Goal: Information Seeking & Learning: Learn about a topic

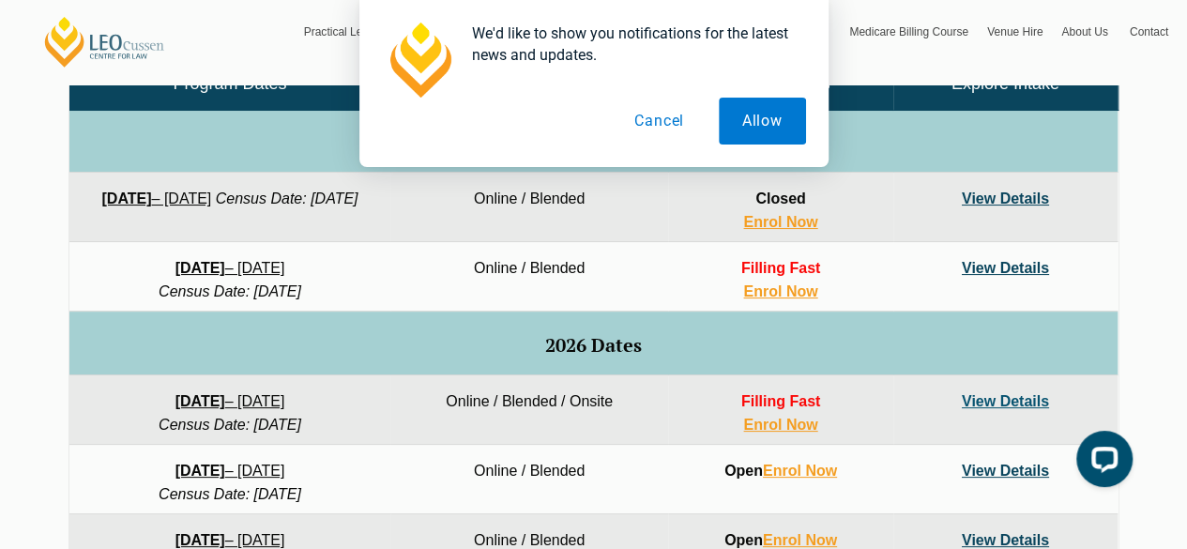
scroll to position [956, 0]
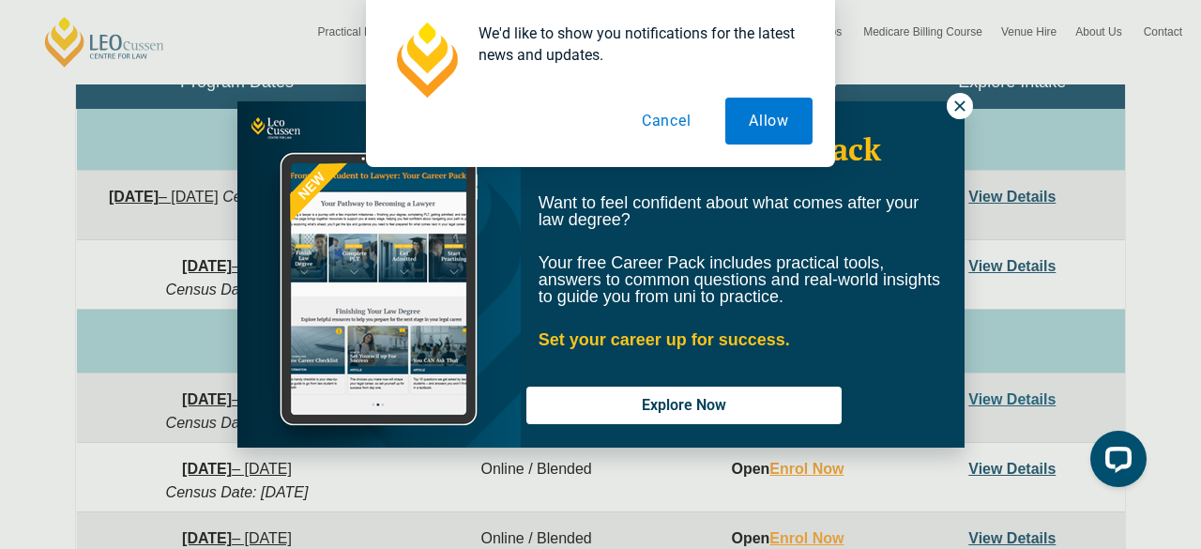
click at [957, 105] on div "We'd like to show you notifications for the latest news and updates. Allow Canc…" at bounding box center [600, 83] width 1201 height 167
click at [959, 105] on div "We'd like to show you notifications for the latest news and updates. Allow Canc…" at bounding box center [600, 83] width 1201 height 167
click at [666, 124] on button "Cancel" at bounding box center [666, 121] width 97 height 47
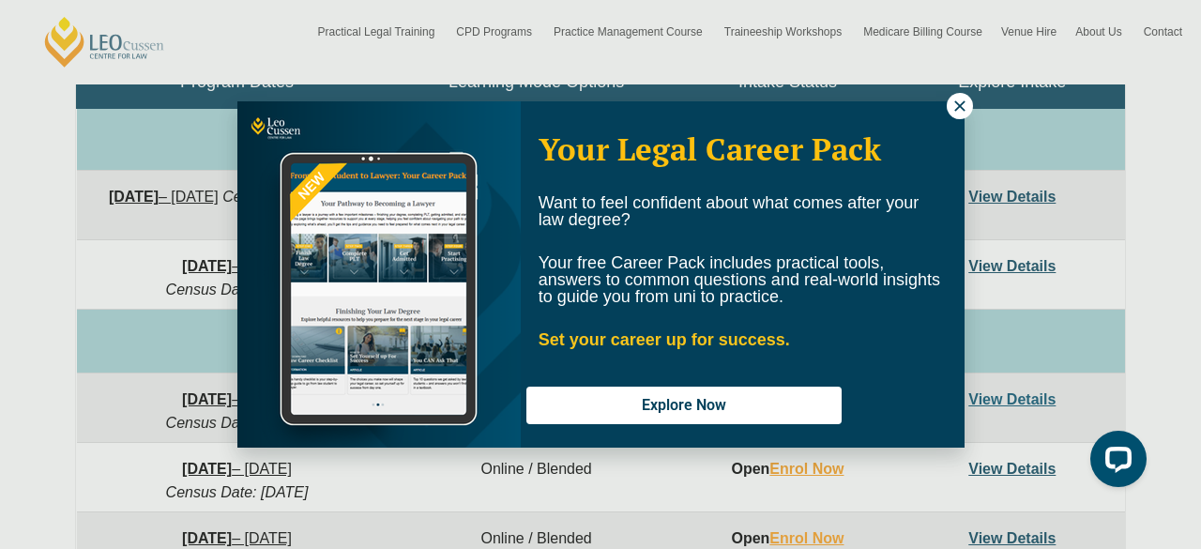
click at [955, 106] on icon at bounding box center [959, 106] width 17 height 17
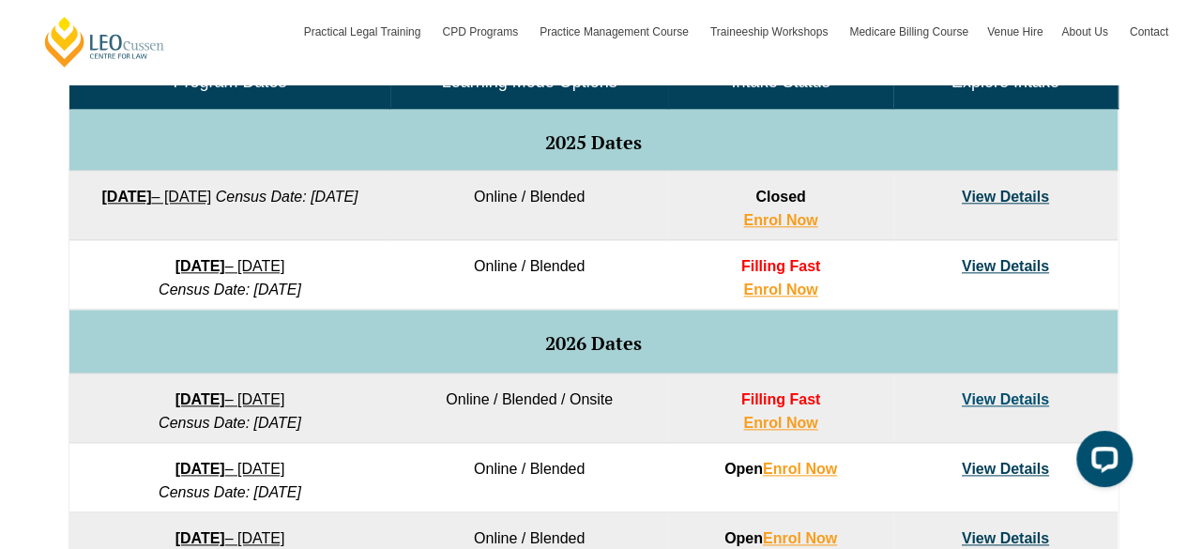
click at [1017, 201] on link "View Details" at bounding box center [1004, 197] width 87 height 16
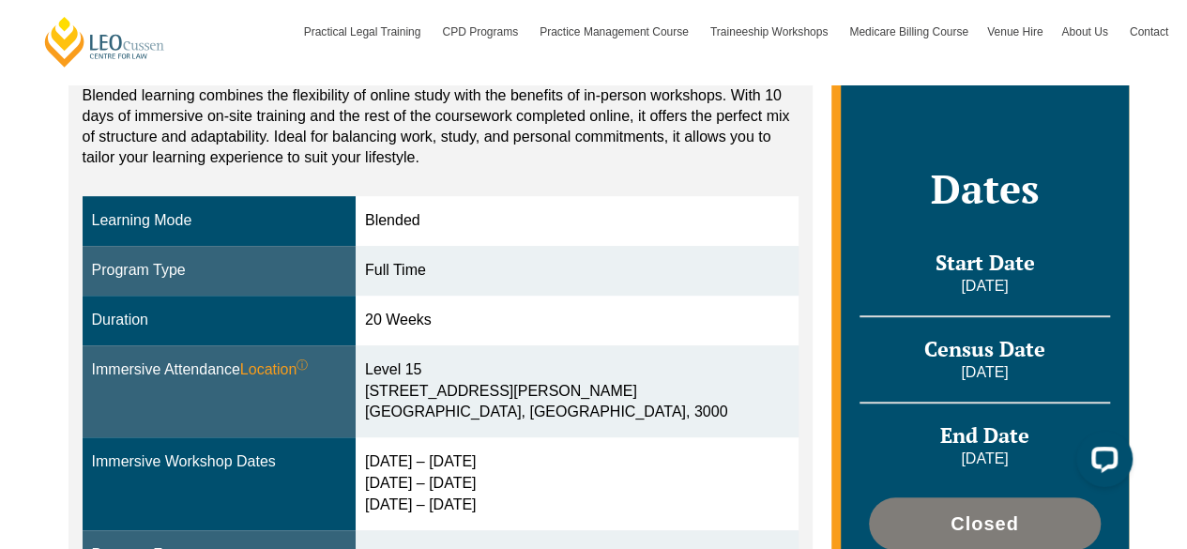
scroll to position [371, 0]
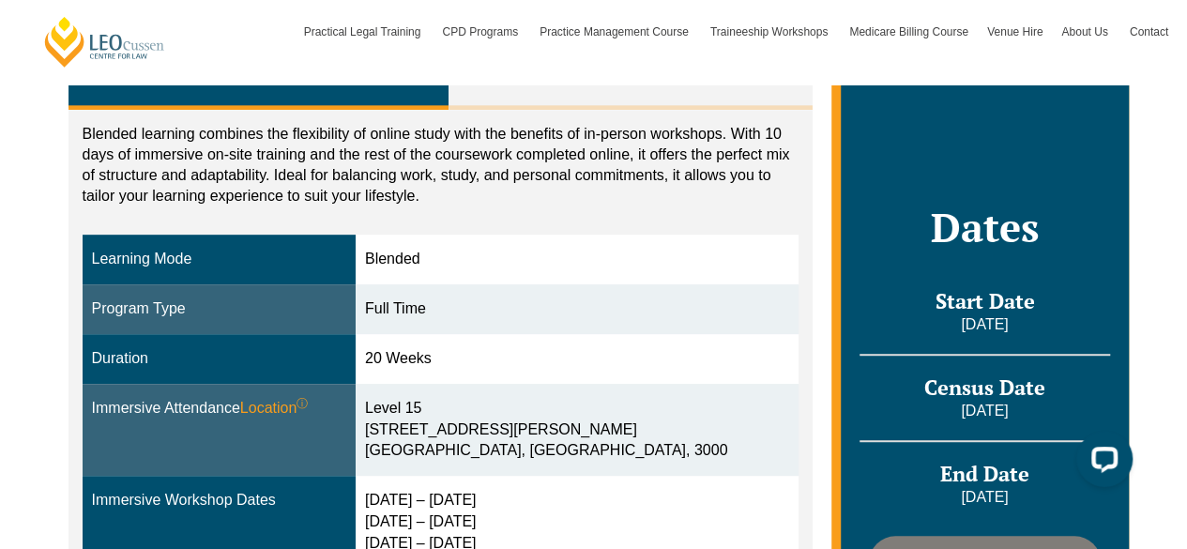
click at [364, 142] on p "Blended learning combines the flexibility of online study with the benefits of …" at bounding box center [441, 165] width 717 height 83
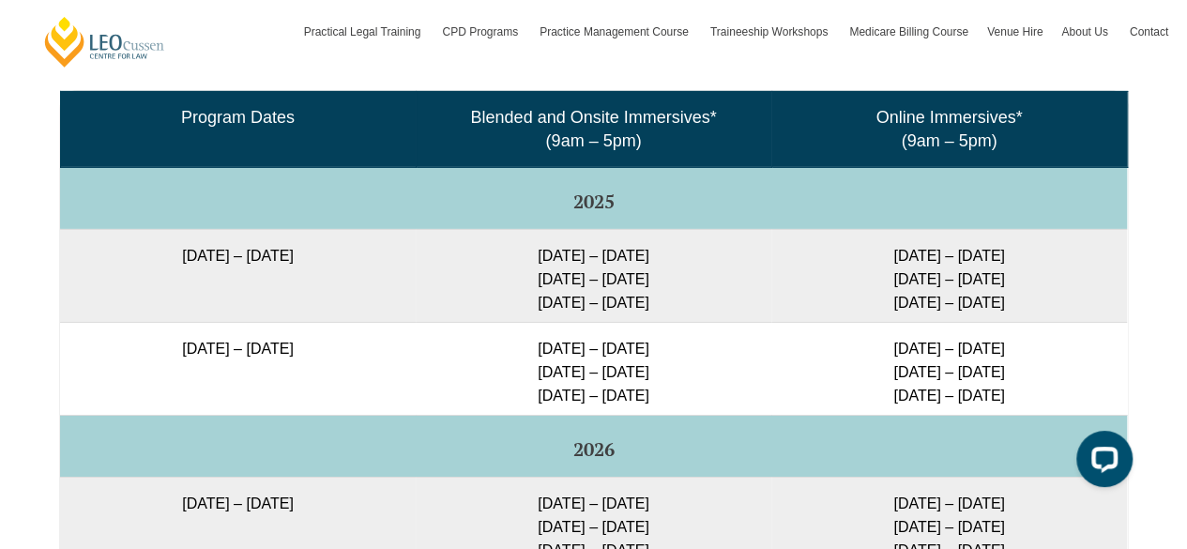
scroll to position [3153, 0]
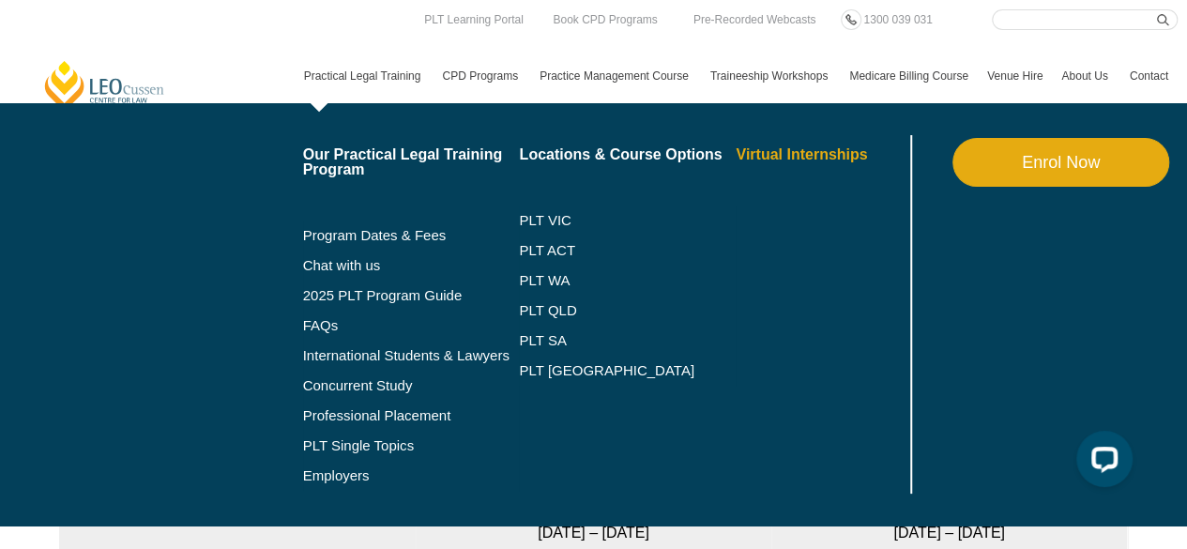
click at [775, 155] on link "Virtual Internships" at bounding box center [820, 154] width 170 height 15
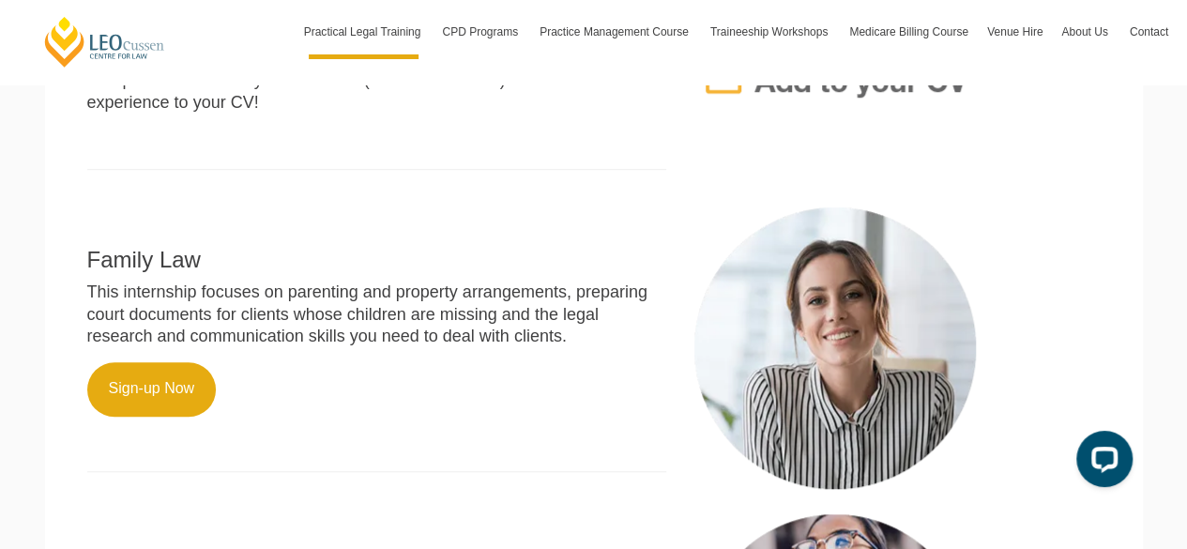
scroll to position [600, 0]
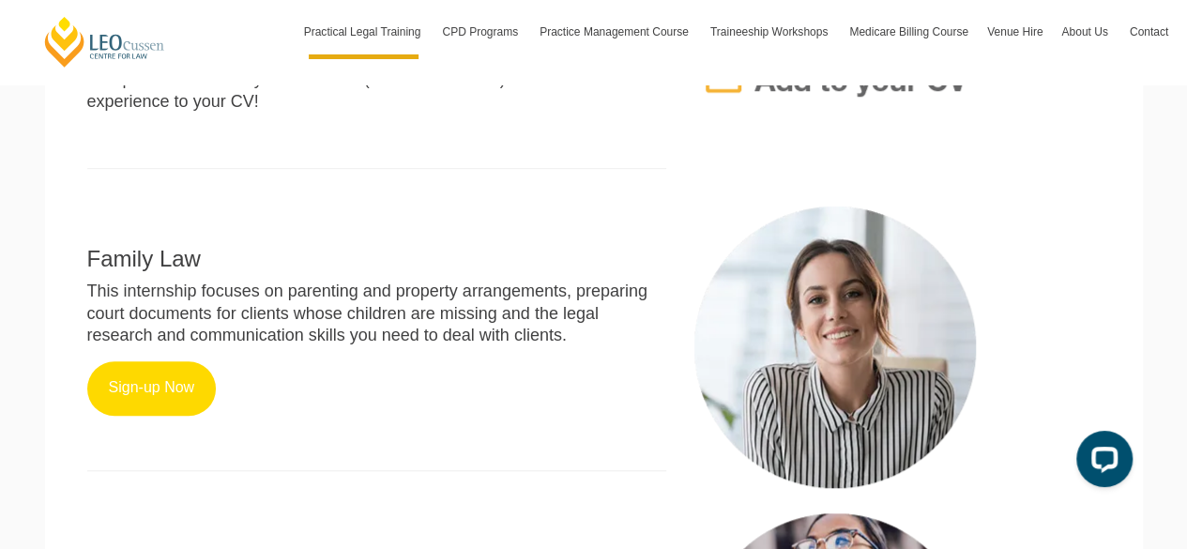
click at [129, 390] on link "Sign-up Now" at bounding box center [151, 388] width 129 height 54
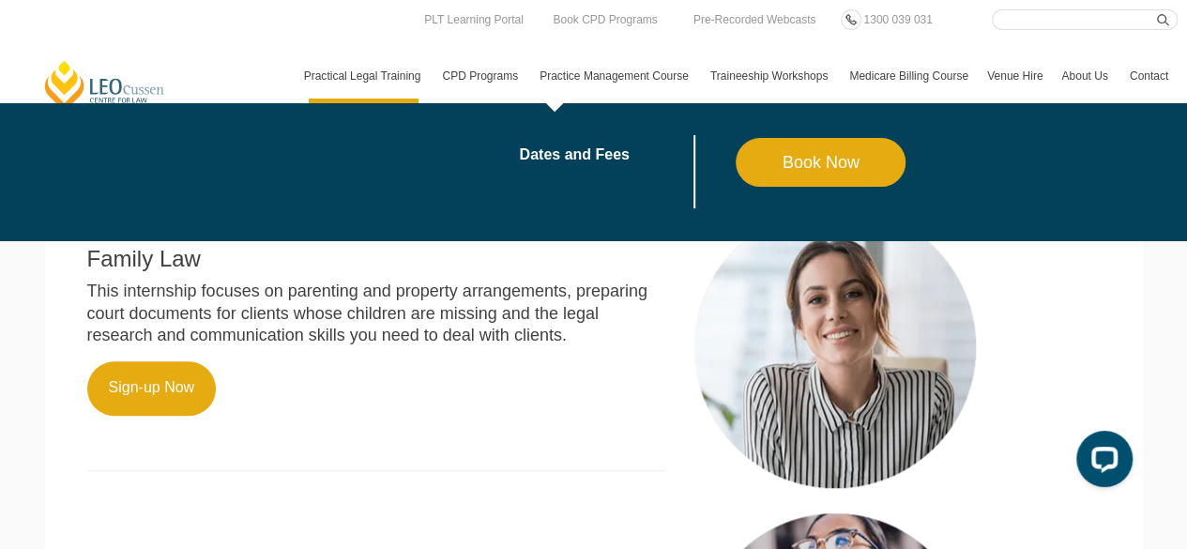
click at [627, 63] on link "Practice Management Course" at bounding box center [615, 76] width 171 height 54
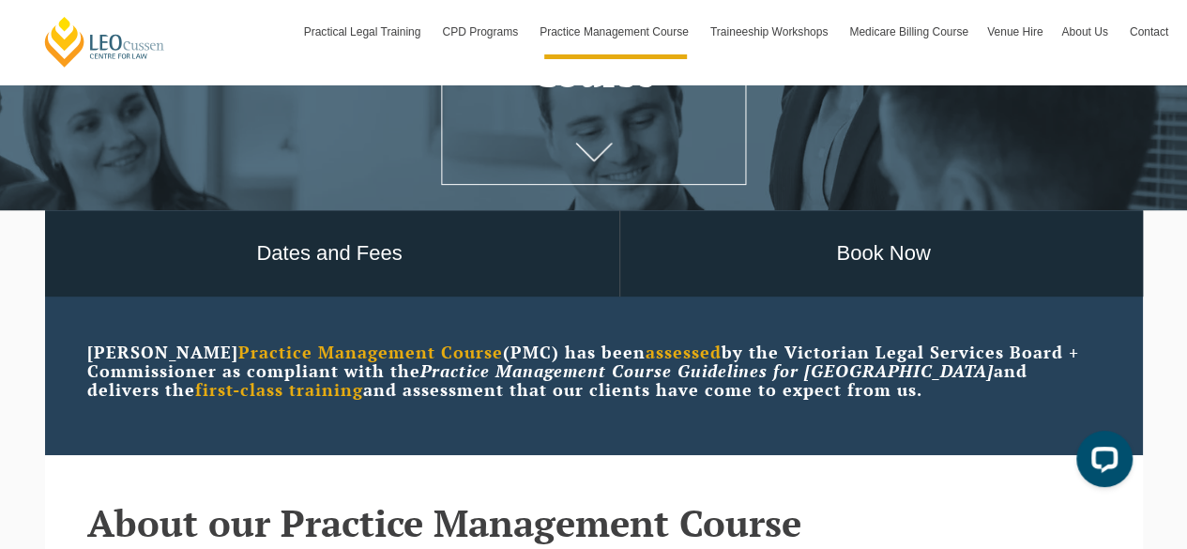
scroll to position [290, 0]
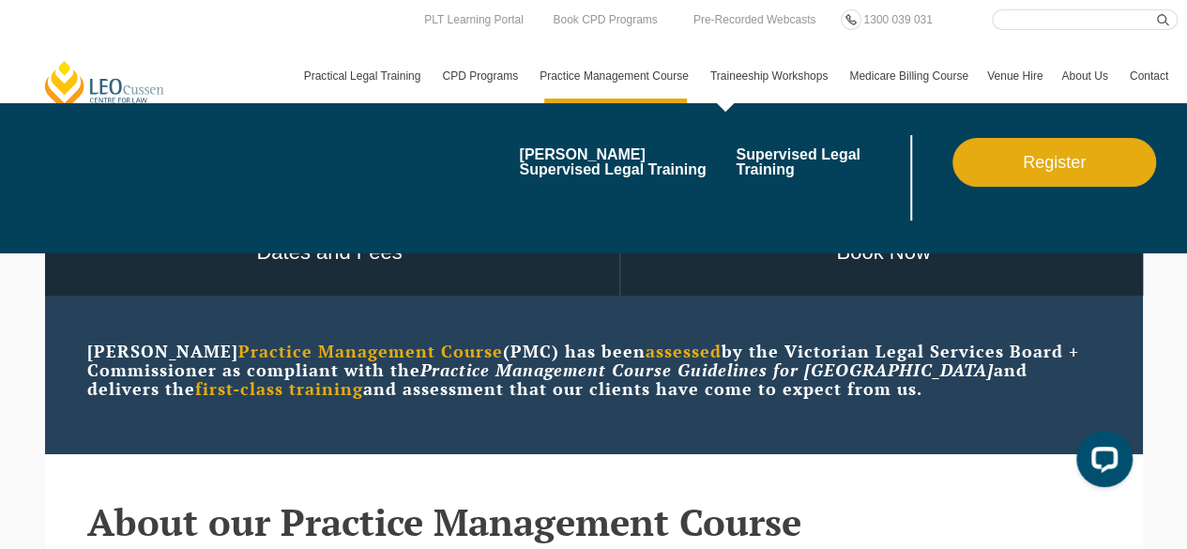
click at [772, 65] on link "Traineeship Workshops" at bounding box center [770, 76] width 139 height 54
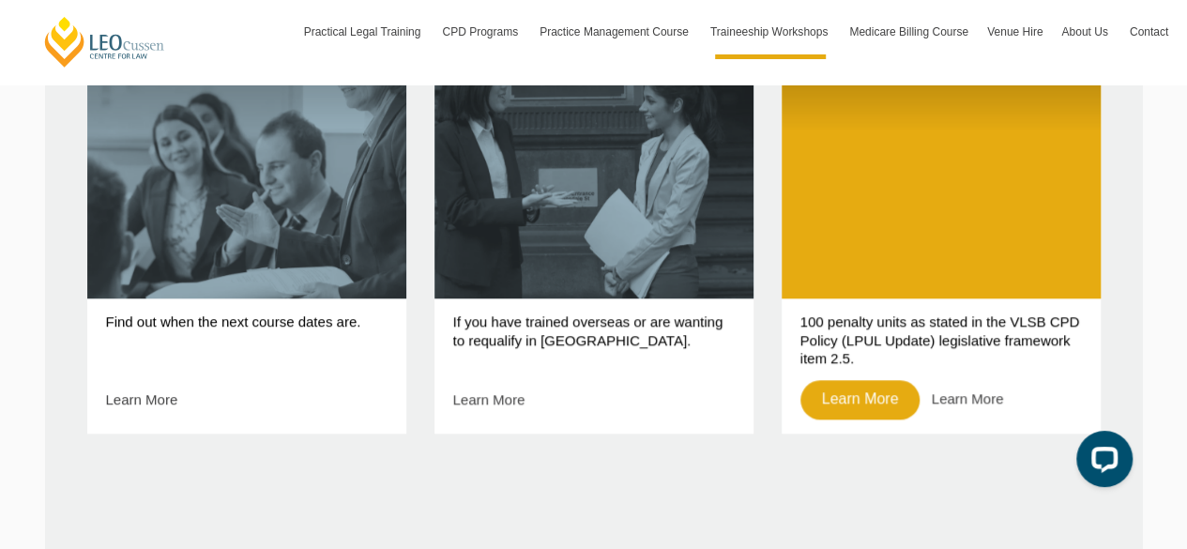
scroll to position [844, 0]
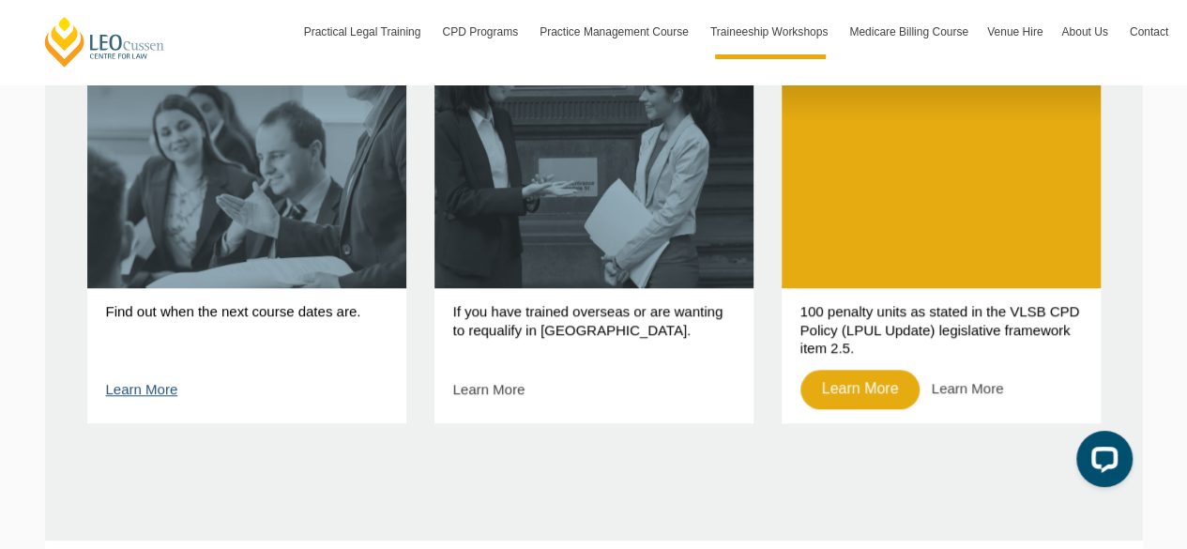
click at [149, 393] on link "Learn More" at bounding box center [142, 389] width 72 height 16
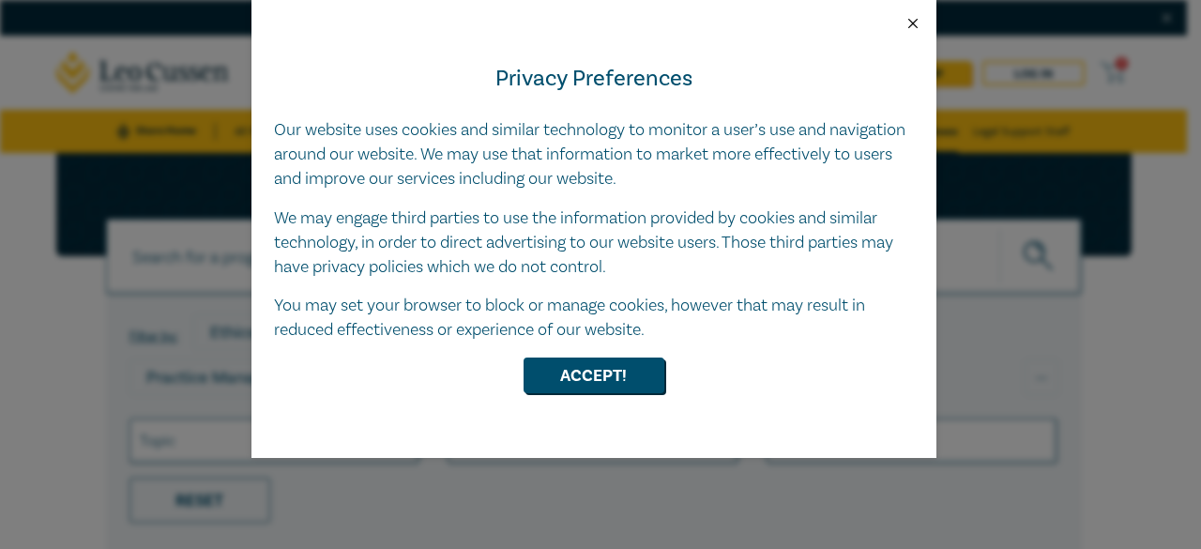
click at [917, 20] on button "Close" at bounding box center [912, 23] width 17 height 17
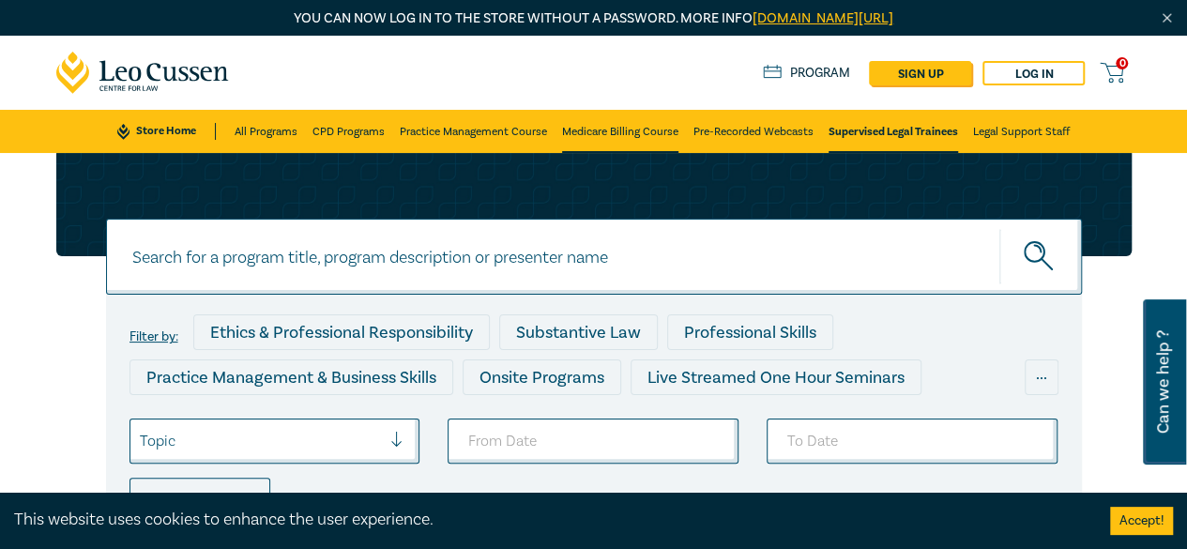
click at [590, 134] on link "Medicare Billing Course" at bounding box center [620, 131] width 116 height 43
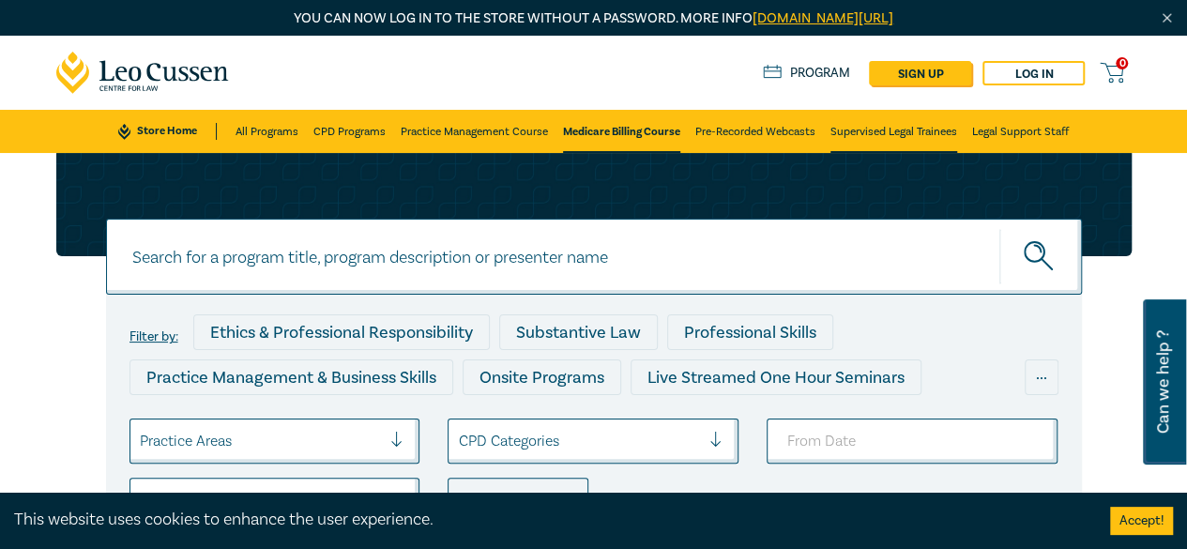
click at [929, 129] on link "Supervised Legal Trainees" at bounding box center [893, 131] width 127 height 43
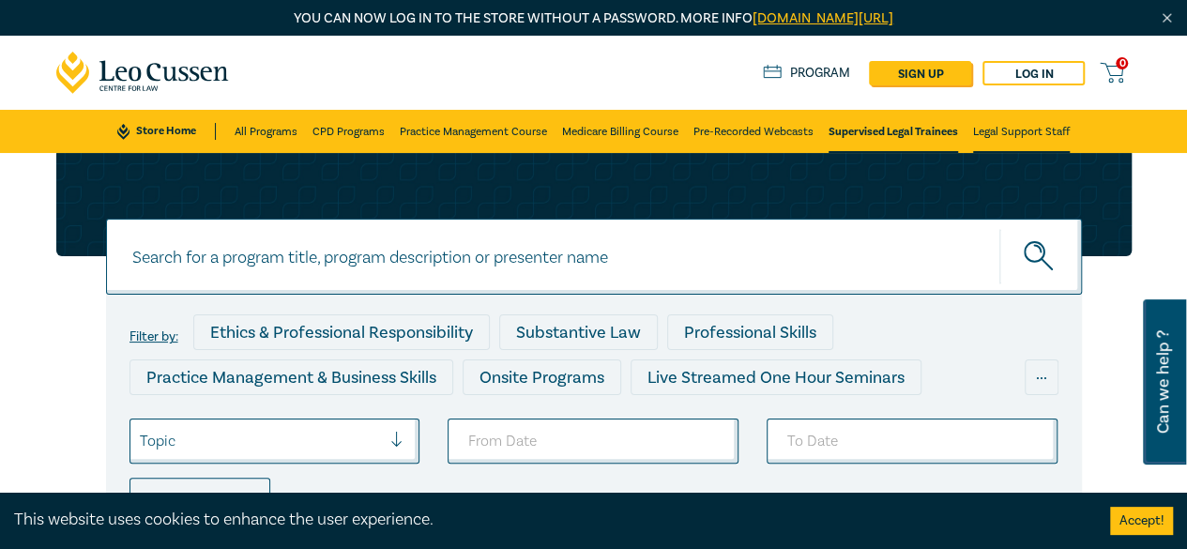
click at [1030, 131] on link "Legal Support Staff" at bounding box center [1021, 131] width 97 height 43
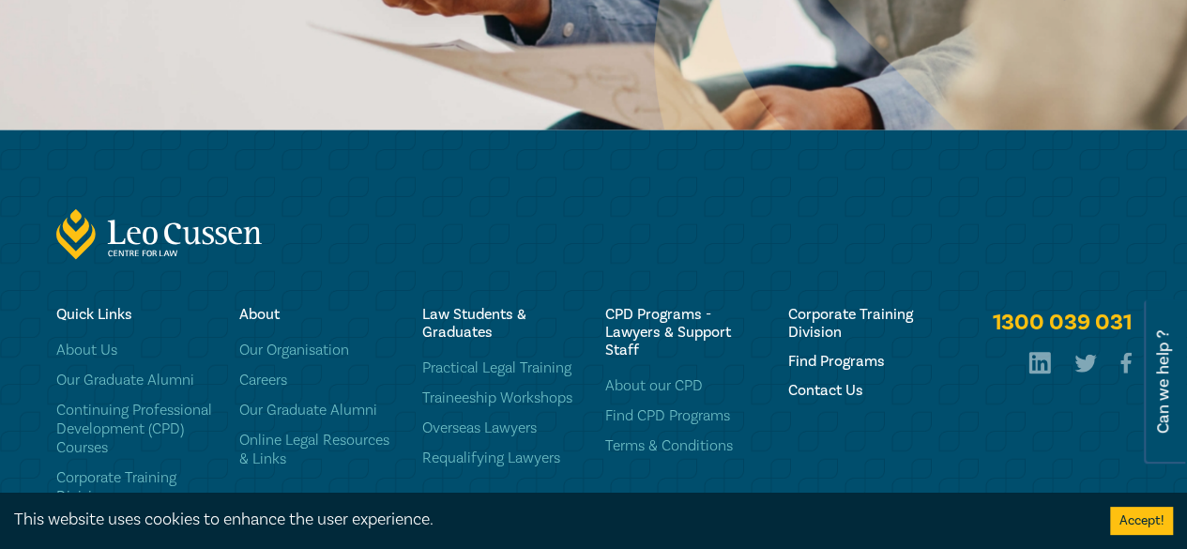
scroll to position [2305, 0]
